Goal: Transaction & Acquisition: Purchase product/service

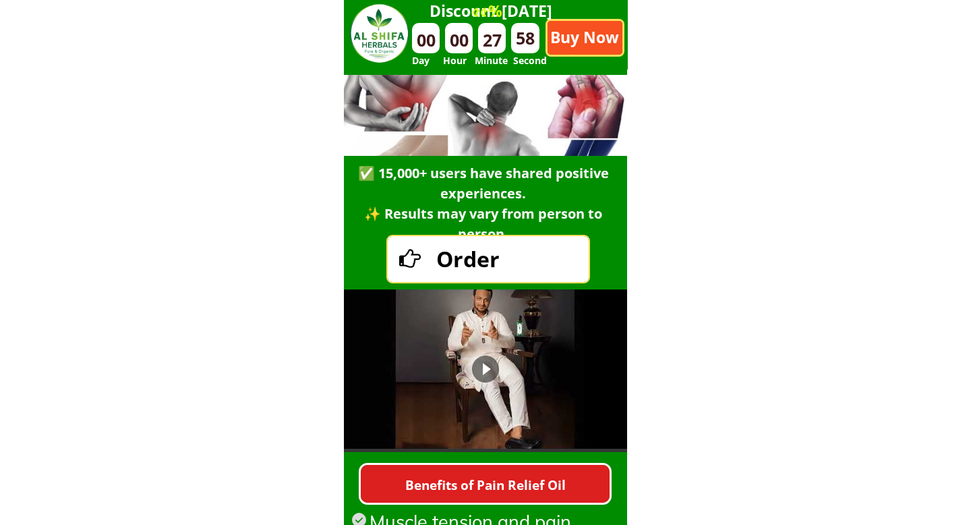
scroll to position [474, 0]
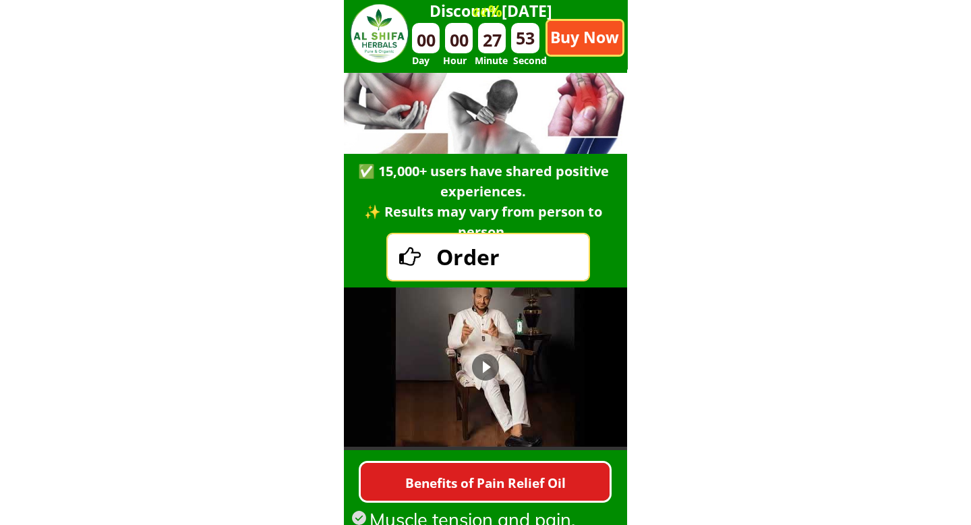
click at [459, 258] on font "Order" at bounding box center [467, 256] width 63 height 29
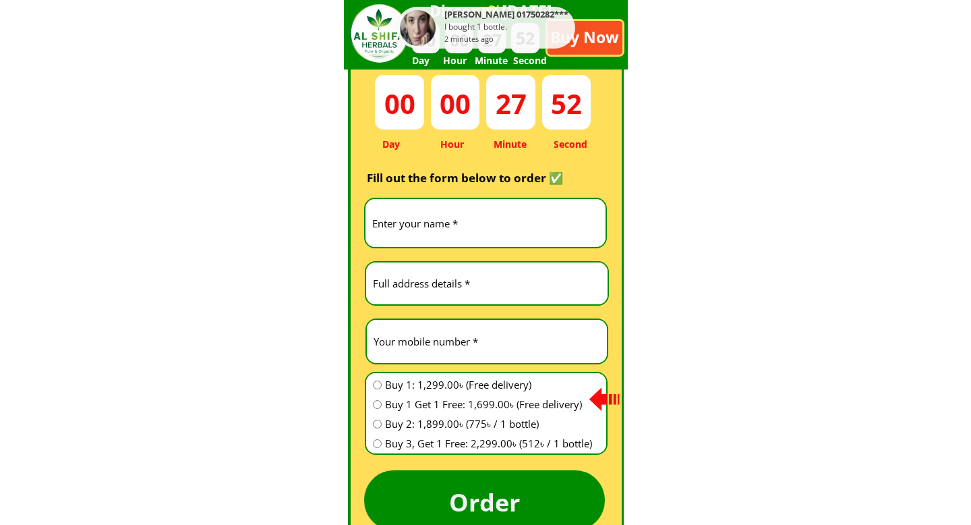
scroll to position [3760, 0]
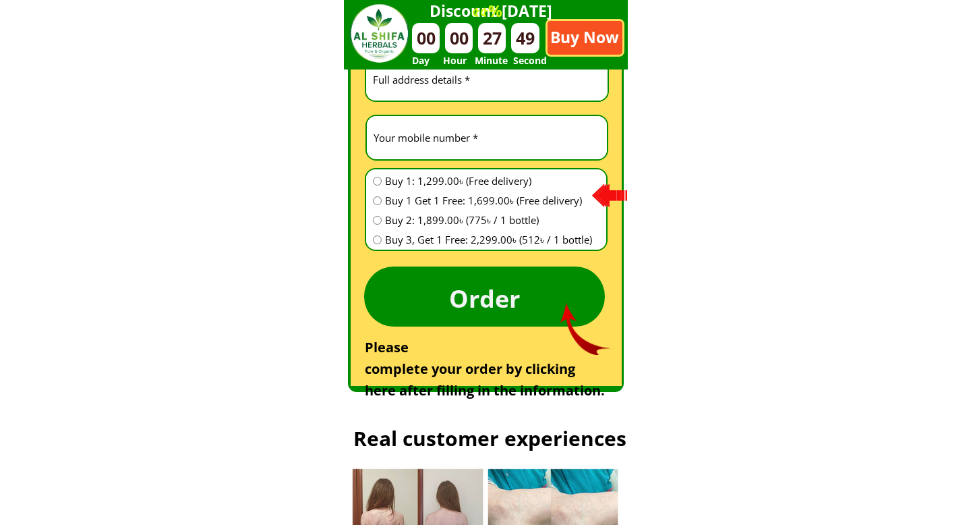
click at [472, 298] on font "Order" at bounding box center [484, 297] width 71 height 33
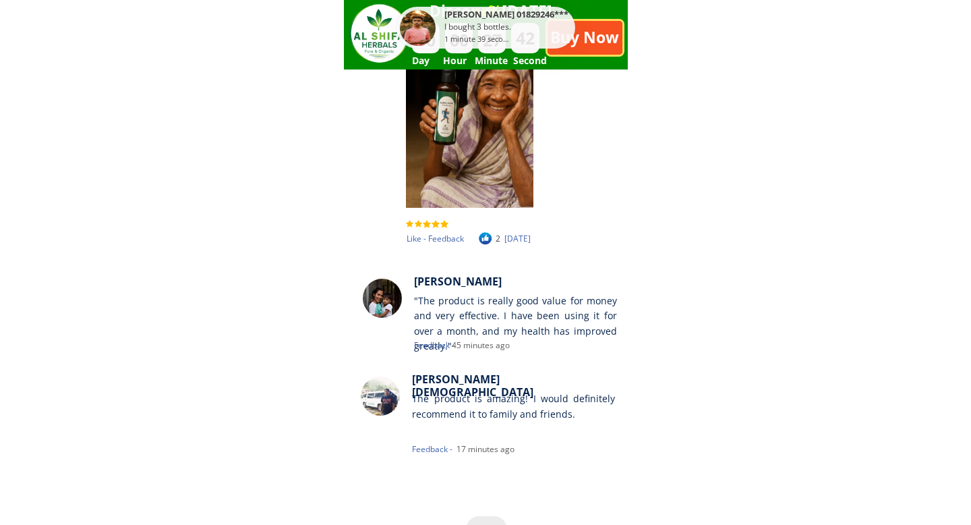
scroll to position [6819, 0]
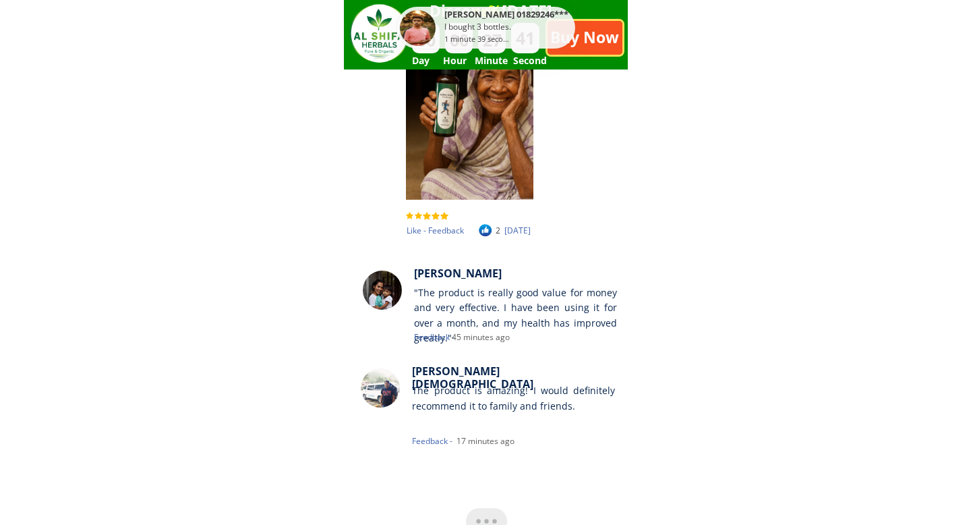
click at [476, 308] on font ""The product is really good value for money and very effective. I have been usi…" at bounding box center [515, 315] width 203 height 58
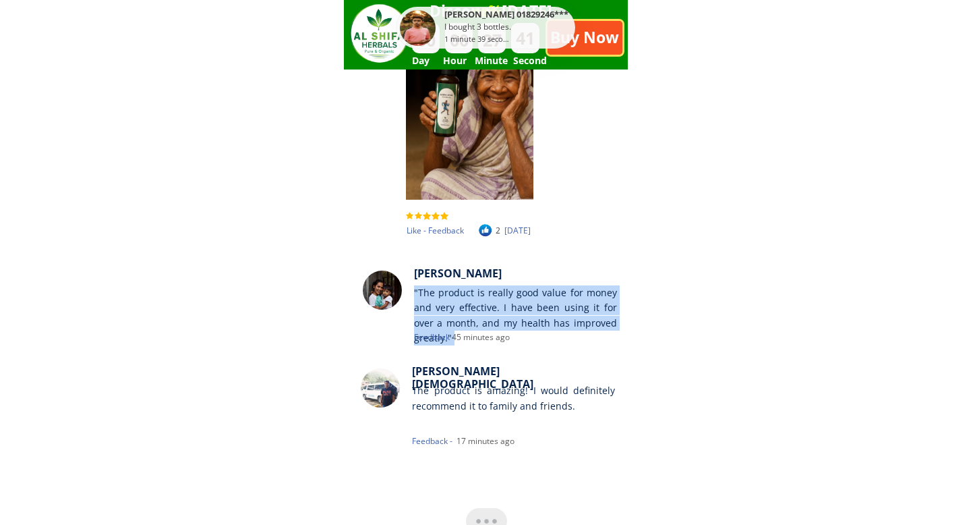
click at [476, 308] on font ""The product is really good value for money and very effective. I have been usi…" at bounding box center [515, 315] width 203 height 58
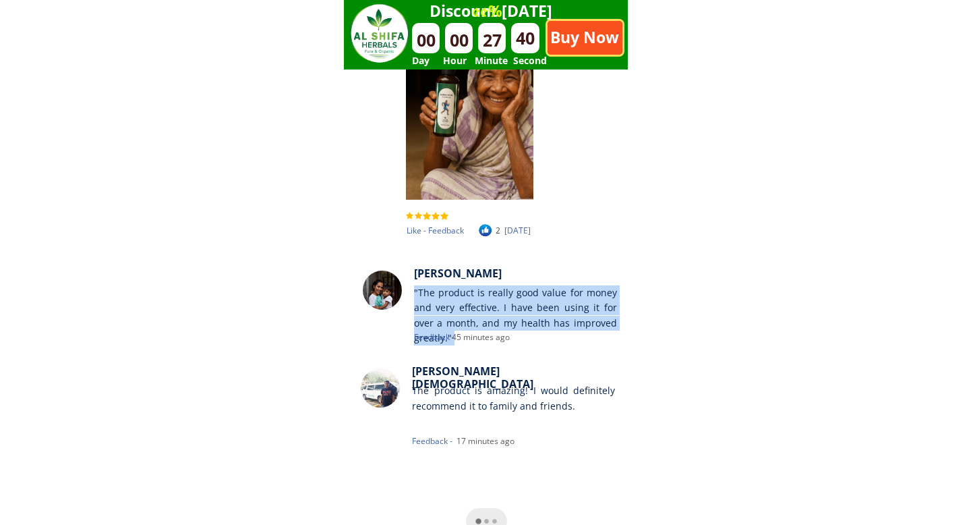
click at [506, 345] on div ""The product is really good value for money and very effective. I have been usi…" at bounding box center [515, 323] width 203 height 76
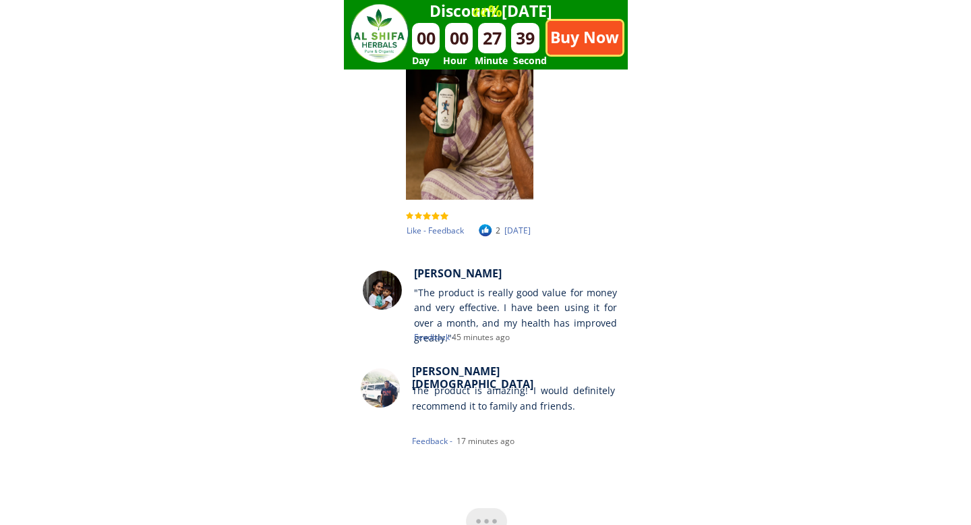
click at [490, 391] on font "The product is amazing! I would definitely recommend it to family and friends." at bounding box center [513, 398] width 203 height 28
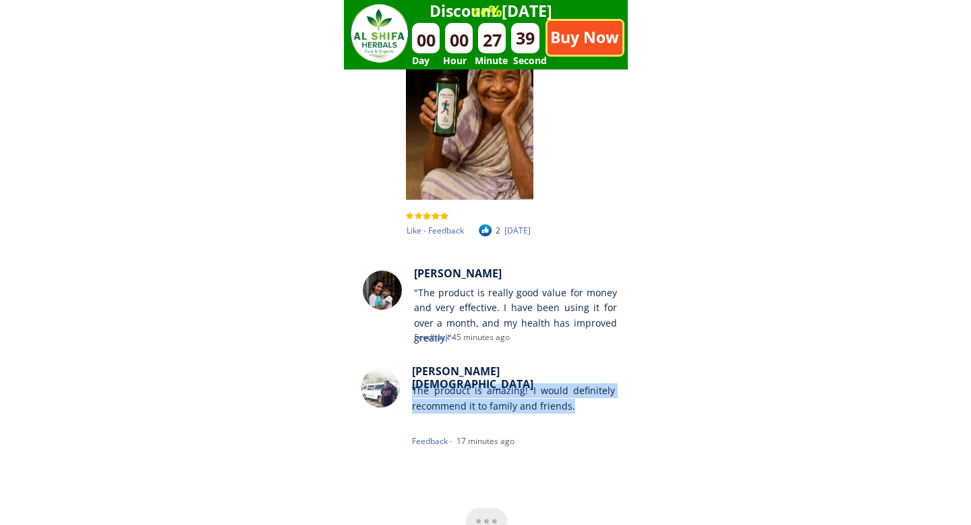
click at [490, 391] on font "The product is amazing! I would definitely recommend it to family and friends." at bounding box center [513, 398] width 203 height 28
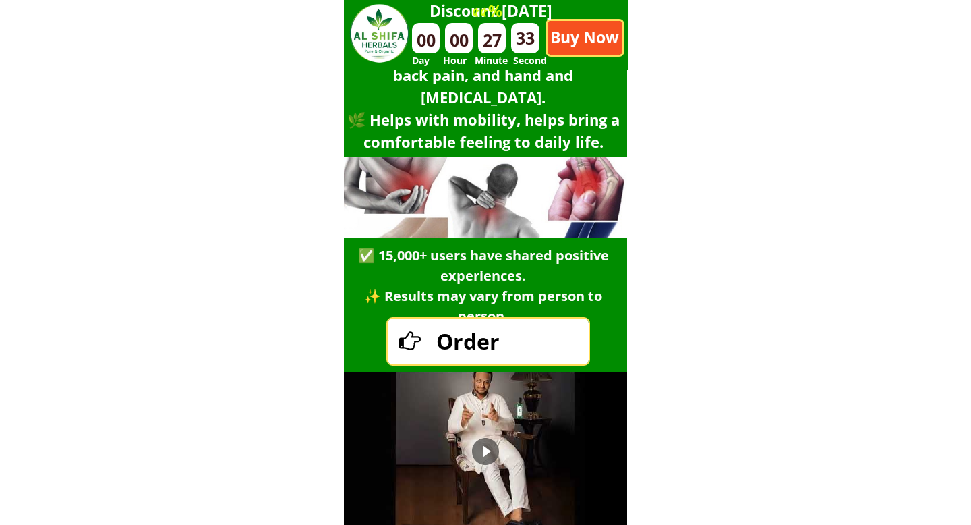
scroll to position [0, 0]
